Goal: Transaction & Acquisition: Book appointment/travel/reservation

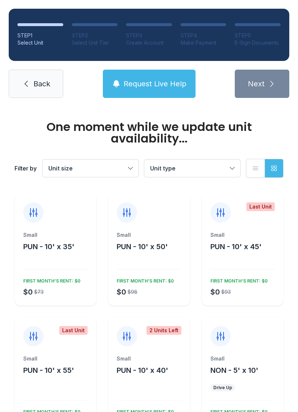
click at [130, 167] on button "Unit size" at bounding box center [90, 168] width 96 height 17
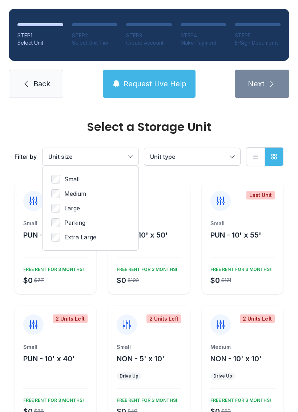
click at [82, 195] on span "Medium" at bounding box center [75, 194] width 22 height 9
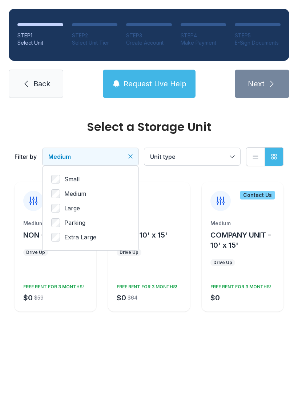
click at [230, 156] on button "Unit type" at bounding box center [192, 156] width 96 height 17
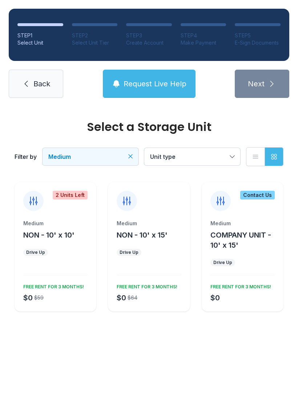
click at [65, 249] on ul "Drive Up" at bounding box center [55, 252] width 64 height 7
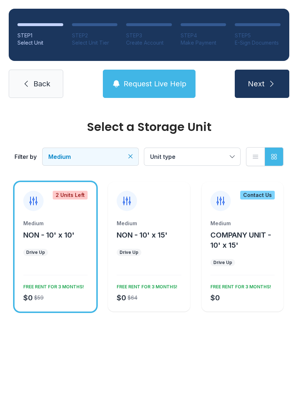
click at [34, 201] on icon at bounding box center [33, 201] width 7 height 8
click at [68, 231] on span "NON - 10' x 10'" at bounding box center [48, 235] width 51 height 9
click at [264, 83] on span "Next" at bounding box center [256, 84] width 17 height 10
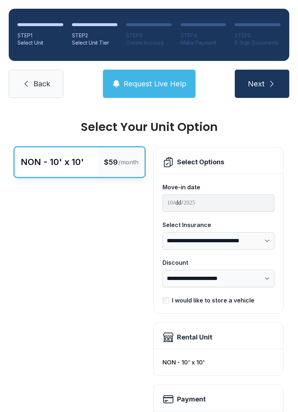
click at [92, 159] on div "NON - 10' x 10'" at bounding box center [56, 162] width 83 height 29
click at [265, 240] on select "**********" at bounding box center [218, 240] width 112 height 17
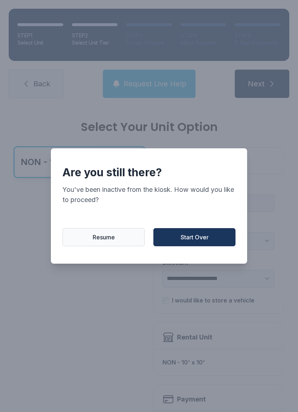
click at [106, 241] on span "Resume" at bounding box center [104, 237] width 22 height 9
